Goal: Task Accomplishment & Management: Complete application form

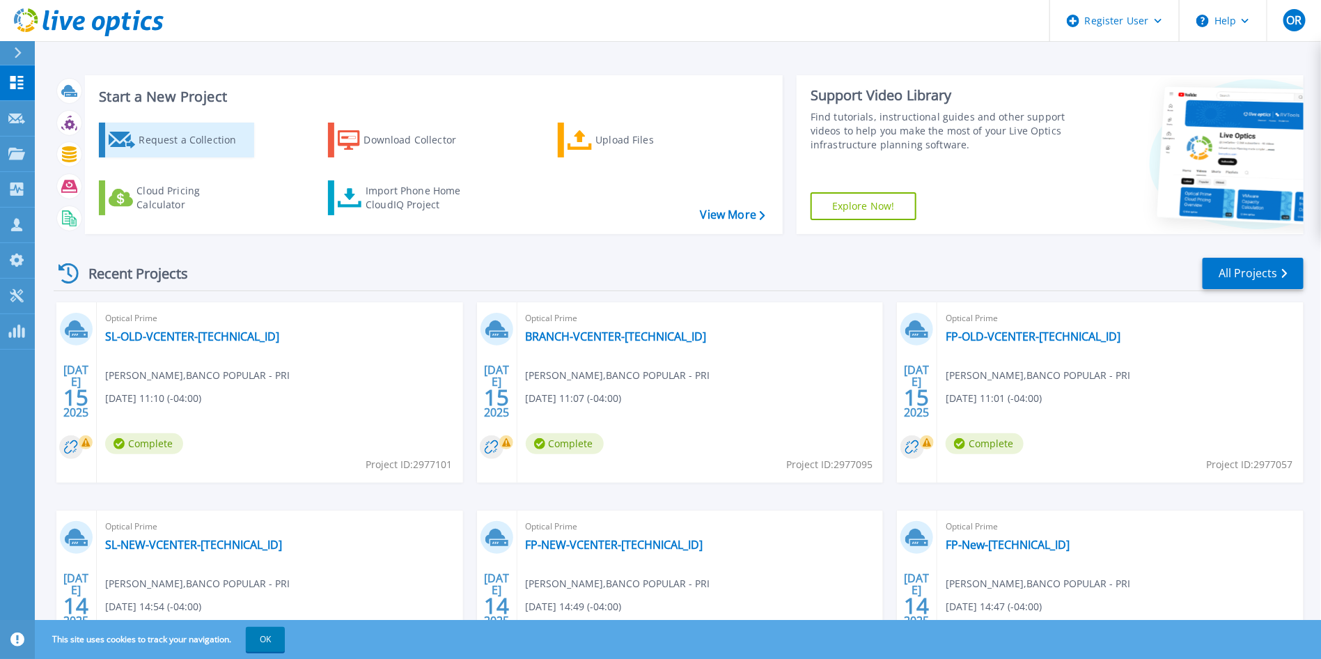
click at [184, 137] on div "Request a Collection" at bounding box center [194, 140] width 111 height 28
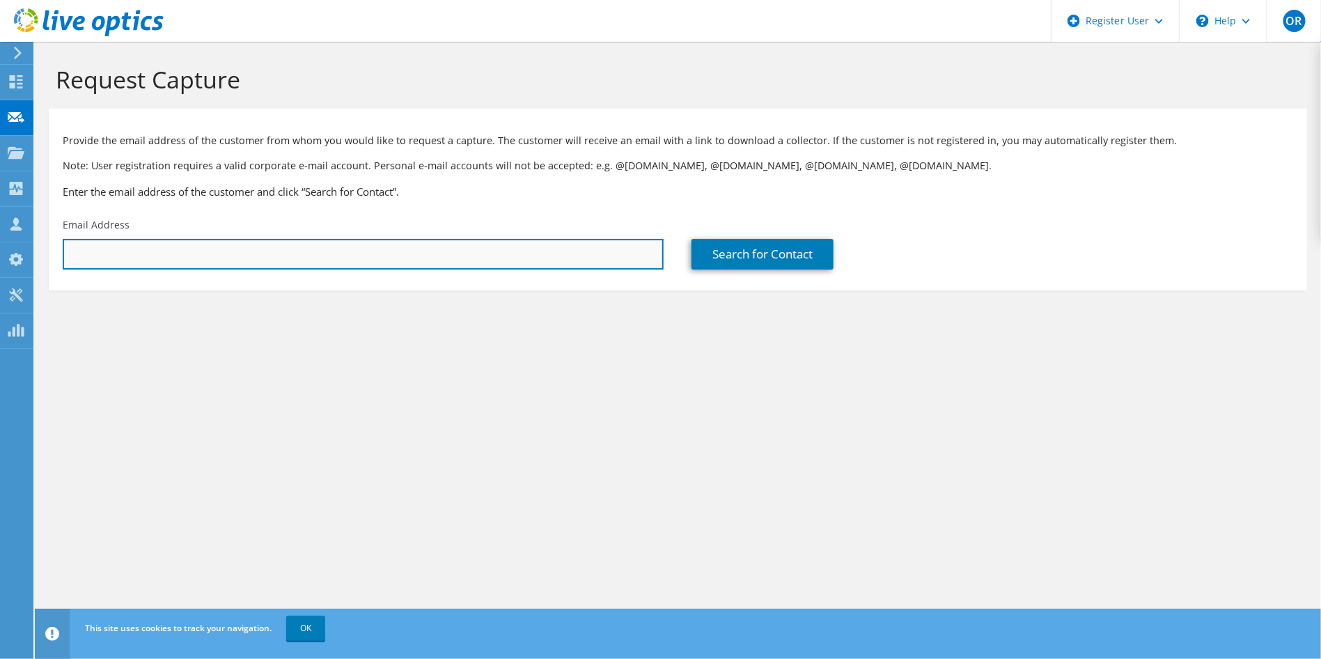
click at [205, 251] on input "text" at bounding box center [363, 254] width 601 height 31
type input "c"
paste input "[EMAIL_ADDRESS][DOMAIN_NAME]"
type input "[EMAIL_ADDRESS][DOMAIN_NAME]"
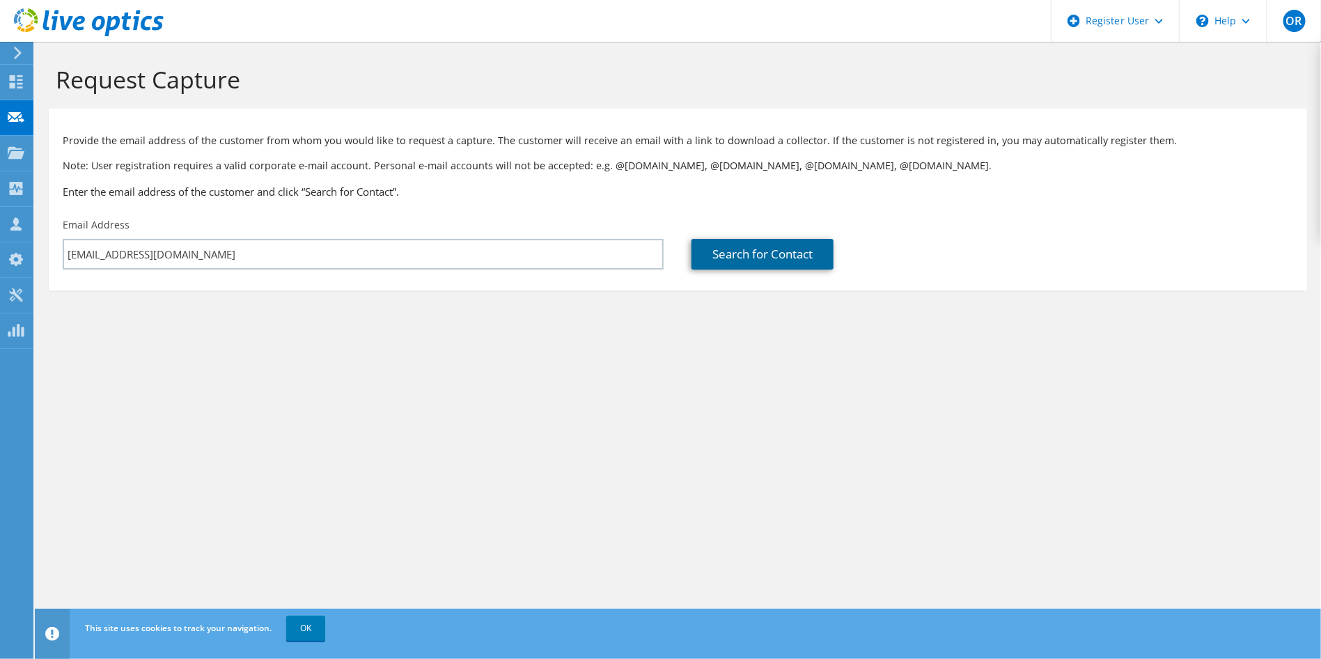
click at [766, 257] on link "Search for Contact" at bounding box center [763, 254] width 142 height 31
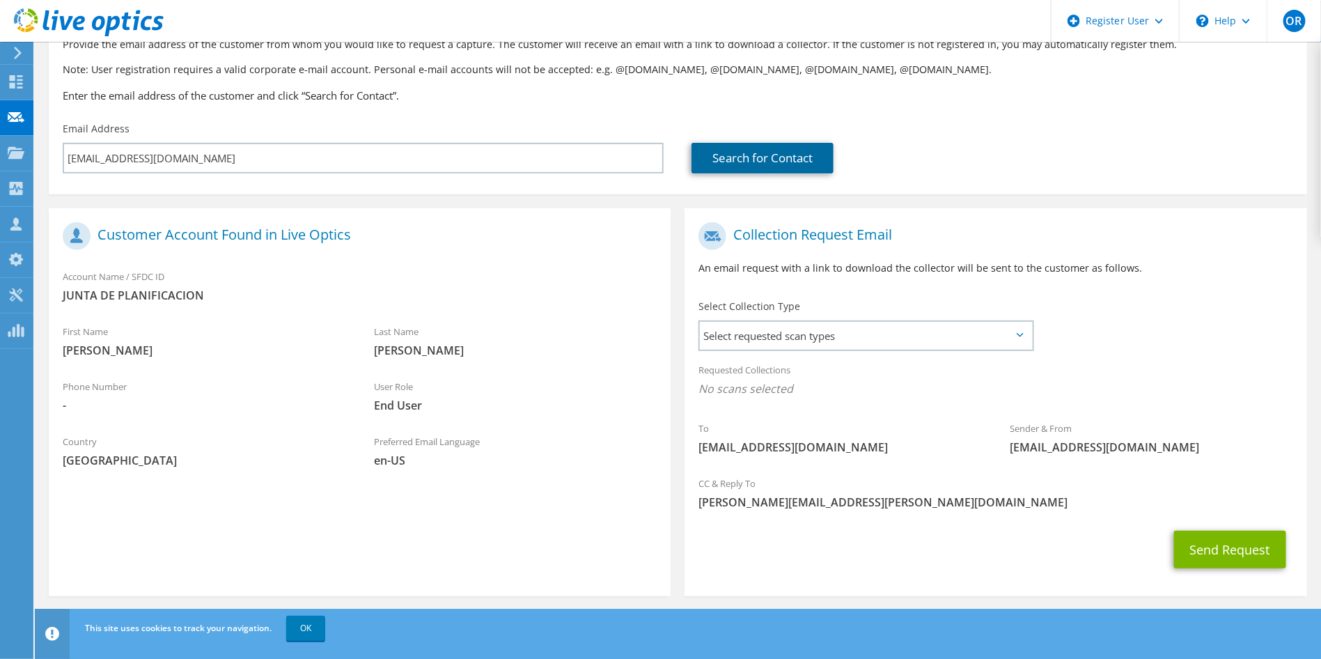
scroll to position [103, 0]
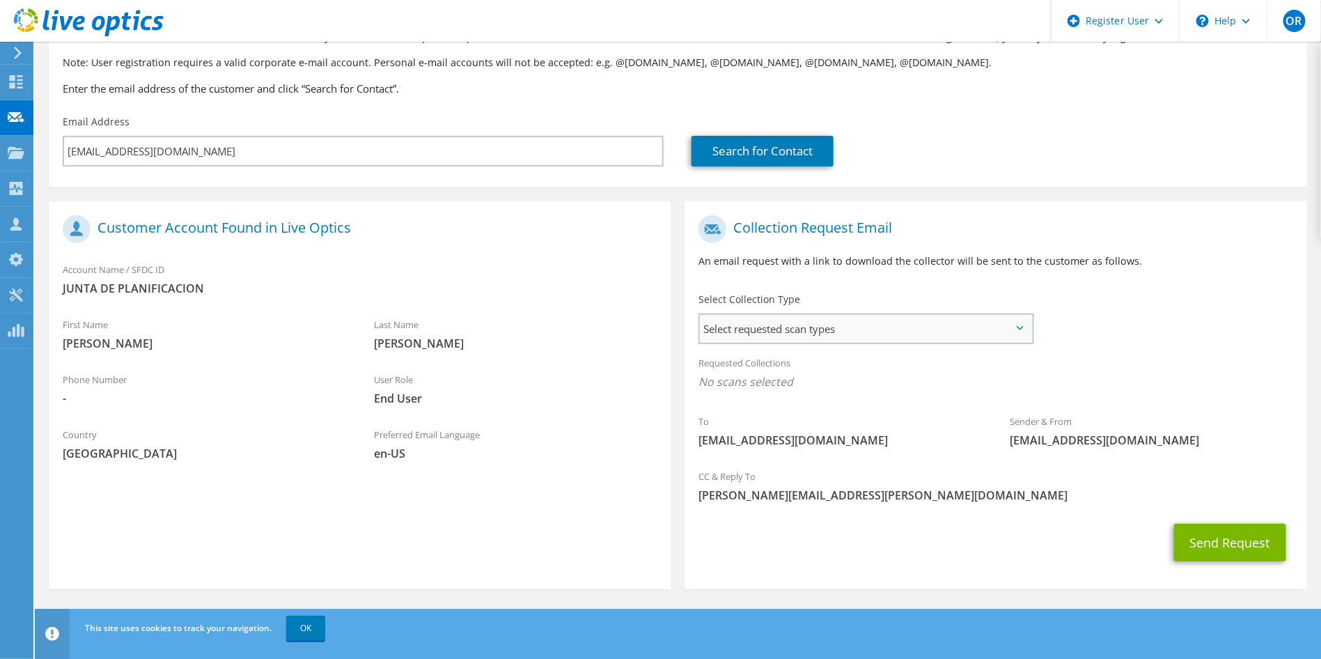
click at [937, 325] on span "Select requested scan types" at bounding box center [866, 329] width 332 height 28
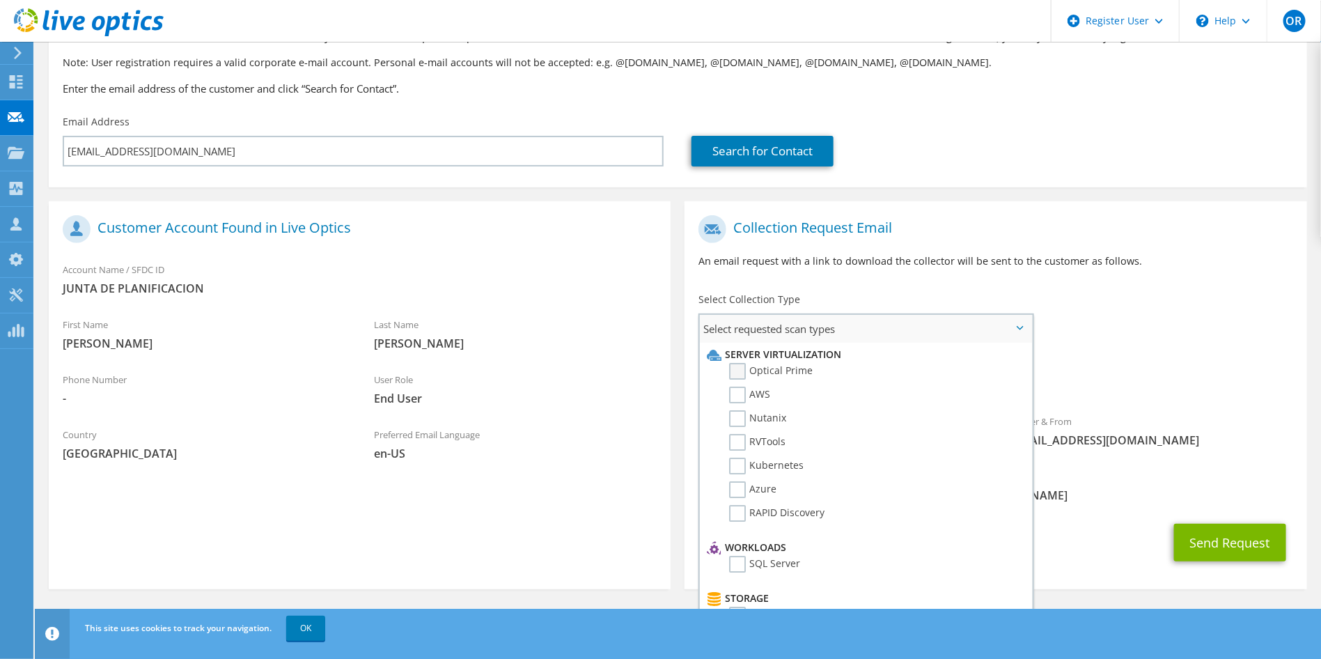
click at [736, 370] on label "Optical Prime" at bounding box center [771, 371] width 84 height 17
click at [0, 0] on input "Optical Prime" at bounding box center [0, 0] width 0 height 0
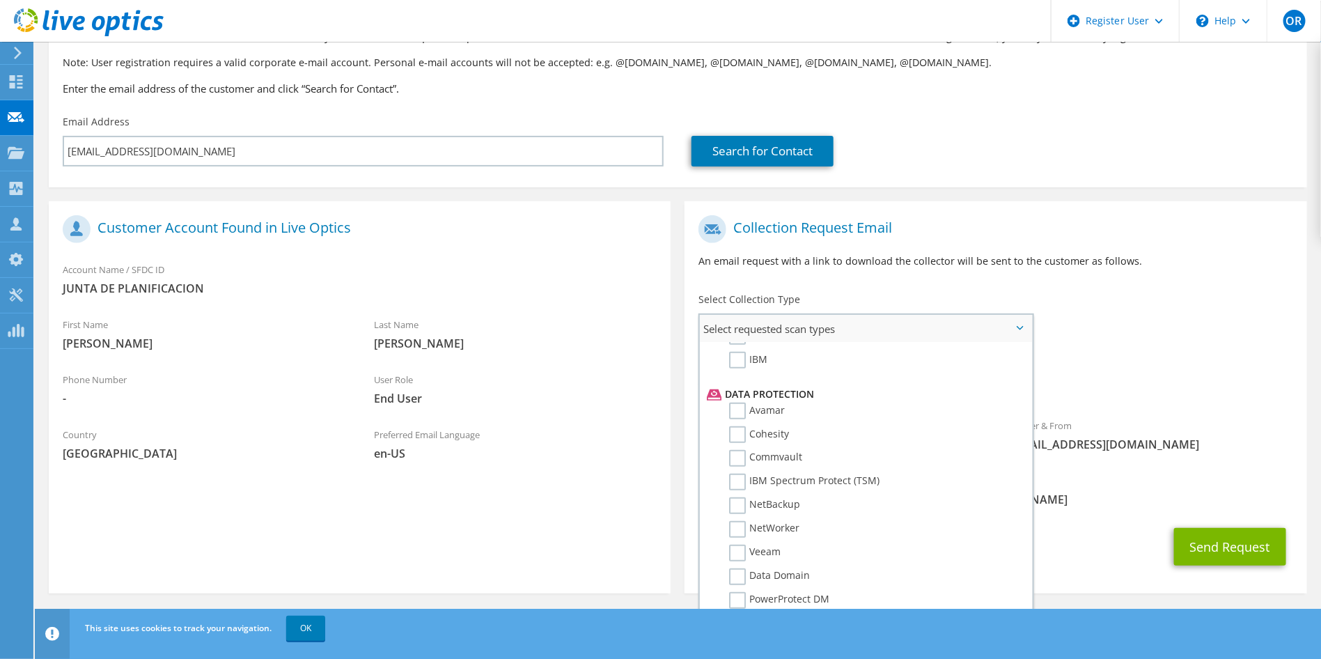
scroll to position [592, 0]
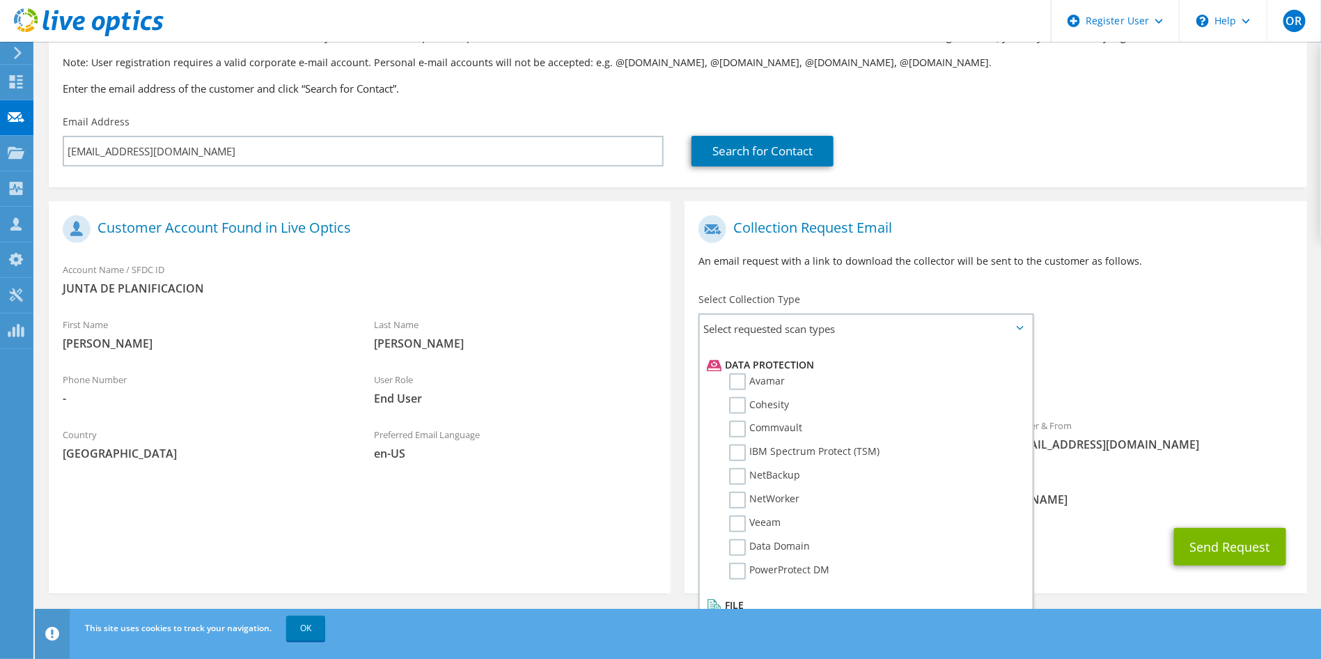
click at [1154, 335] on div "To [EMAIL_ADDRESS][DOMAIN_NAME] Sender & From [EMAIL_ADDRESS][DOMAIN_NAME]" at bounding box center [996, 337] width 622 height 258
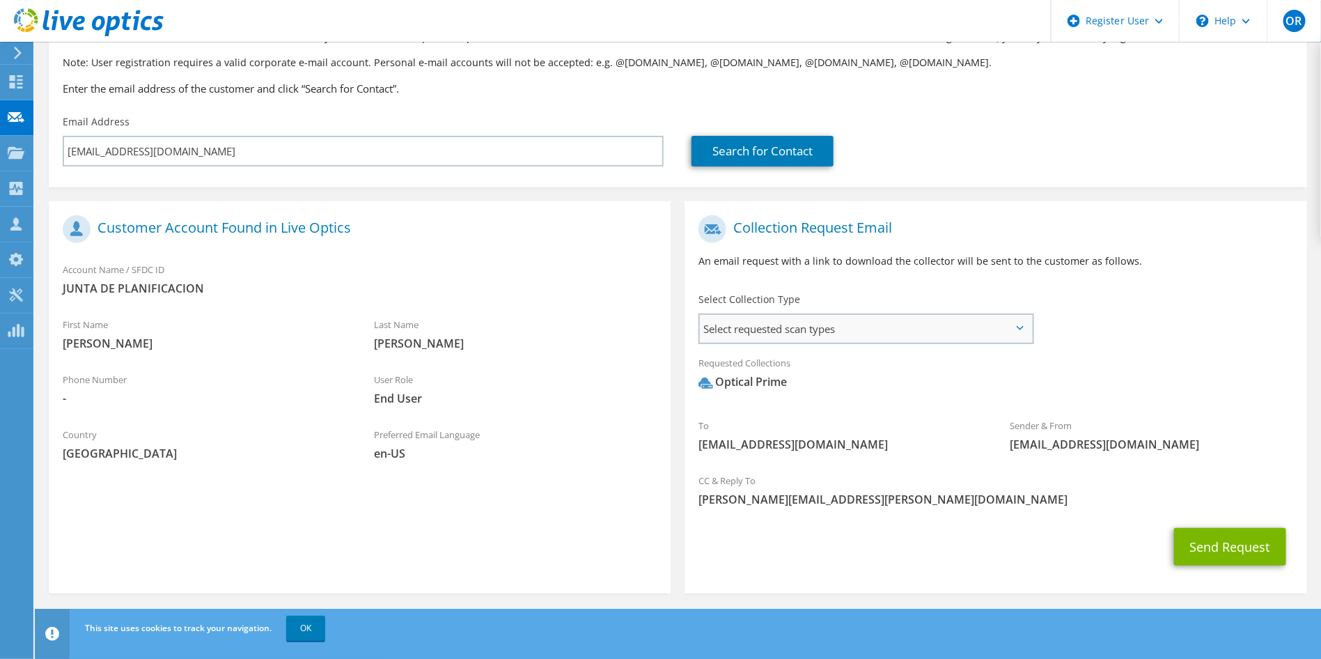
click at [1022, 330] on span "Select requested scan types" at bounding box center [866, 329] width 332 height 28
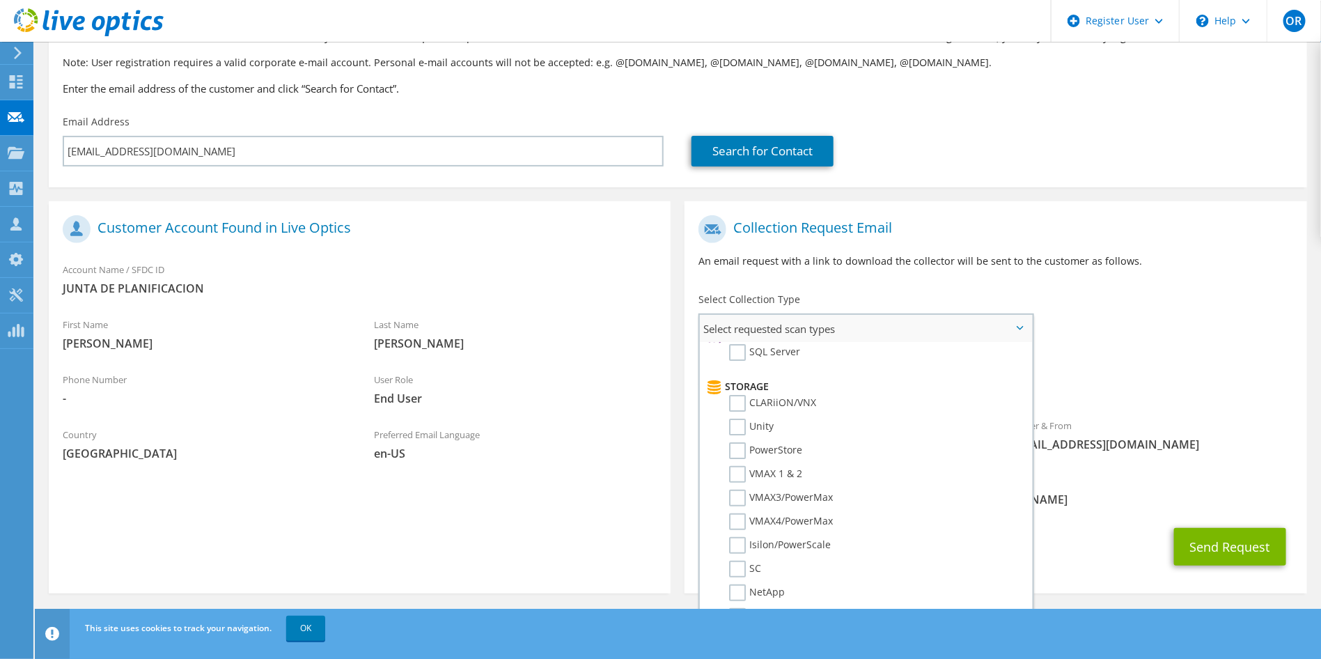
scroll to position [0, 0]
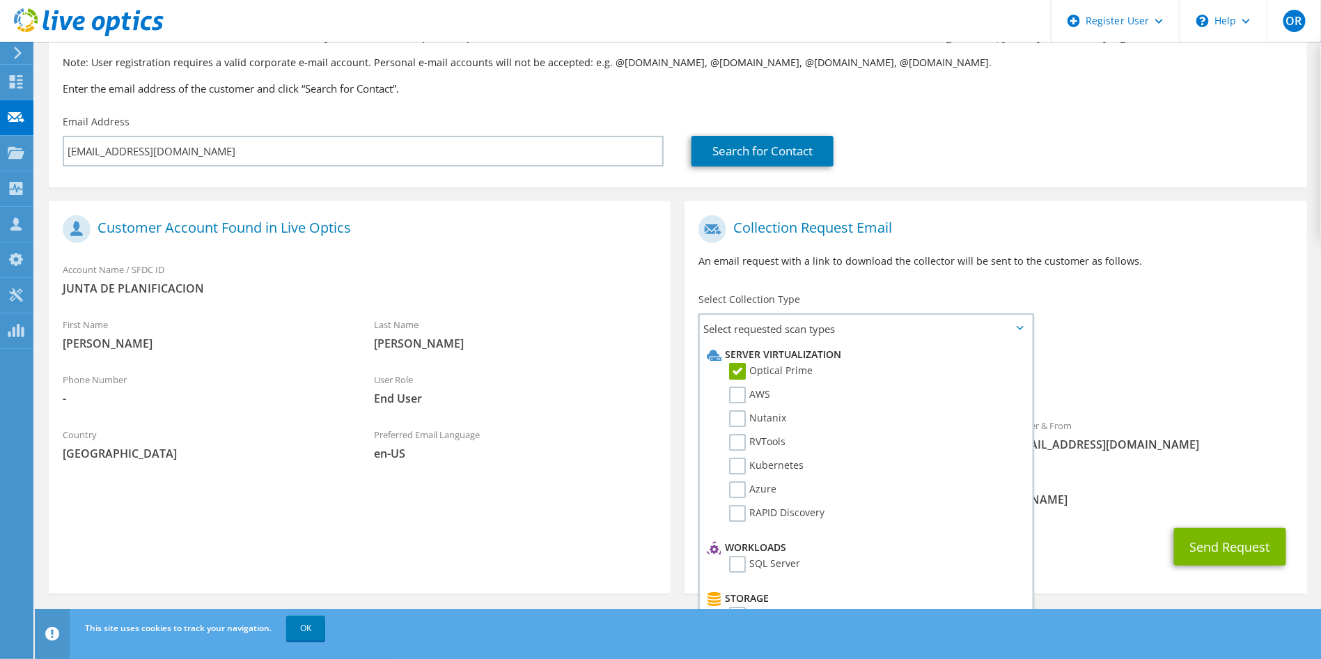
click at [1176, 372] on div "Requested Collections No scans selected Optical Prime" at bounding box center [996, 376] width 622 height 56
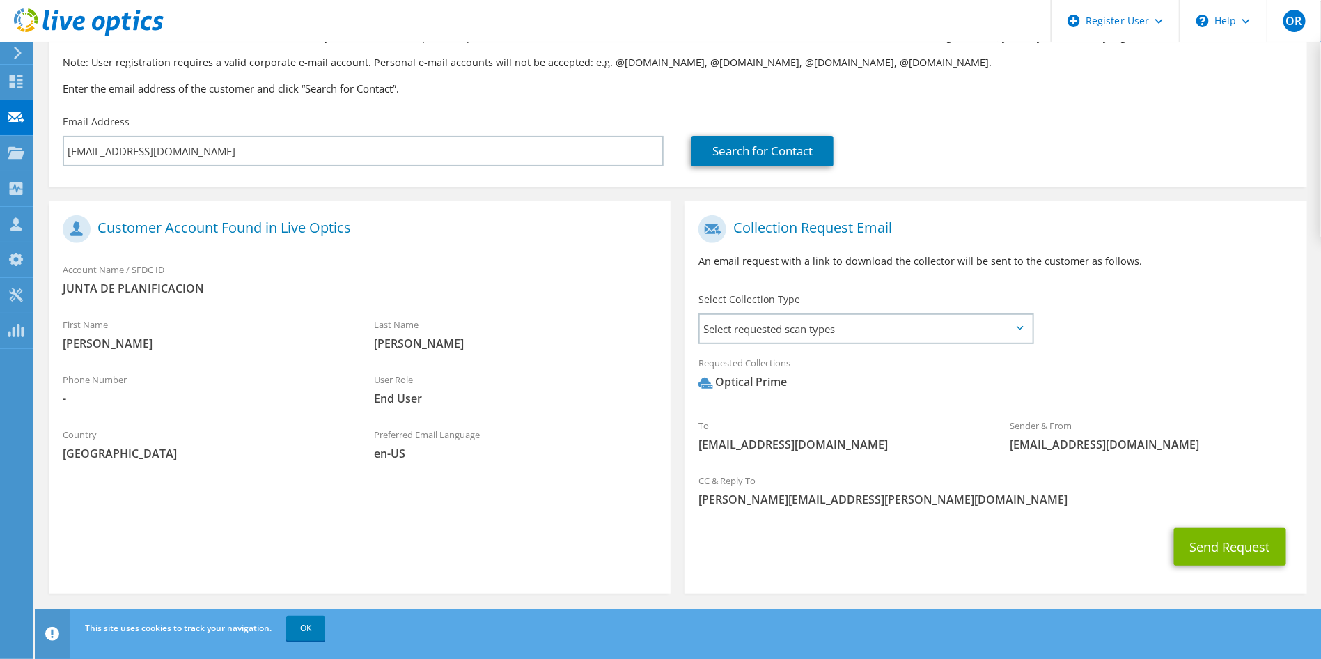
scroll to position [107, 0]
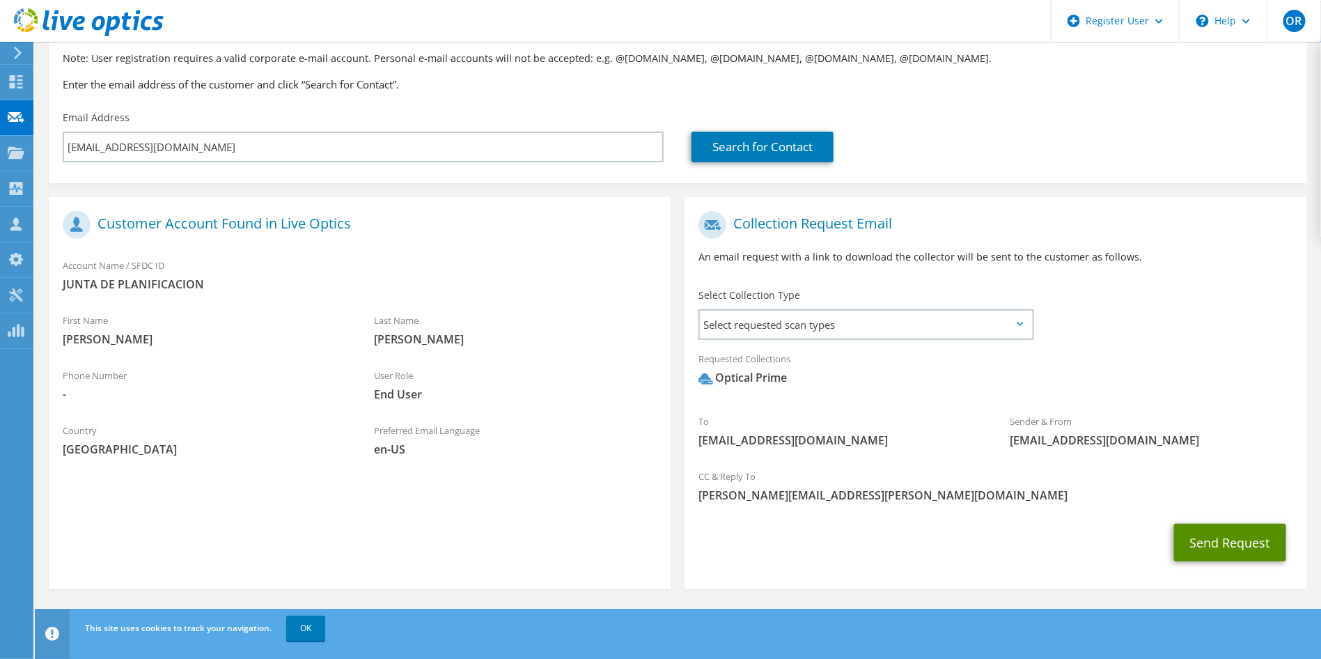
click at [1217, 550] on button "Send Request" at bounding box center [1230, 543] width 112 height 38
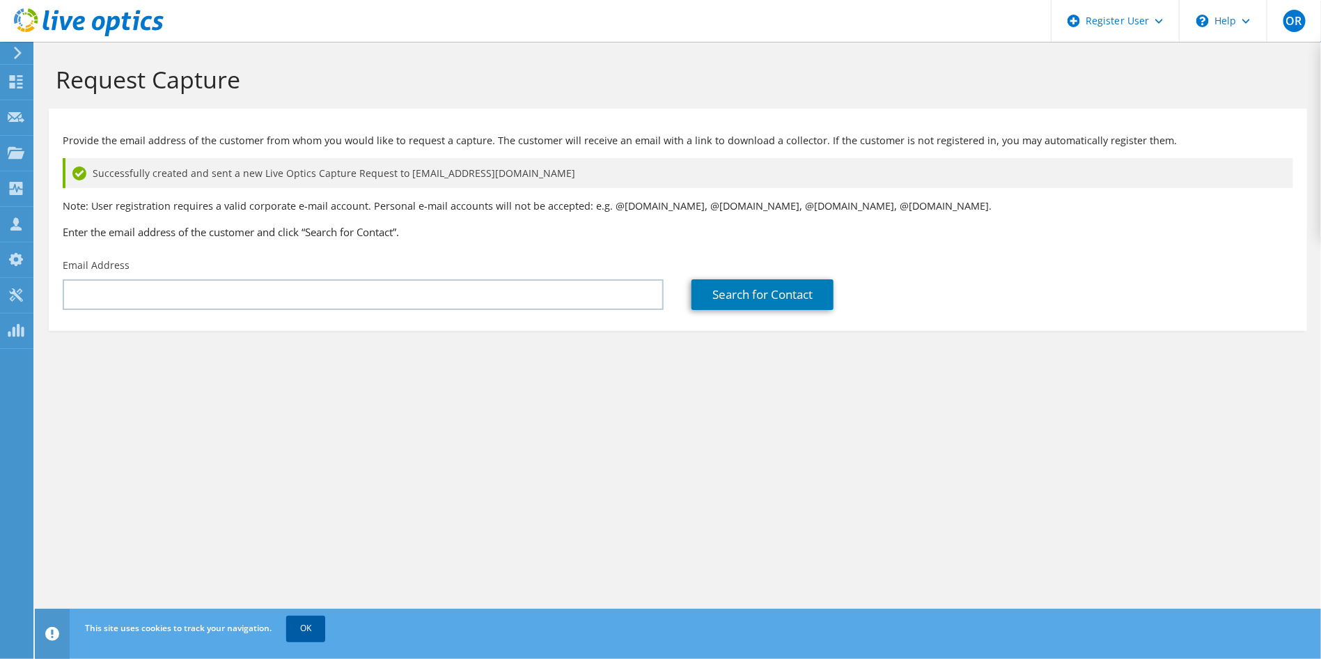
click at [303, 623] on link "OK" at bounding box center [305, 628] width 39 height 25
